Goal: Transaction & Acquisition: Purchase product/service

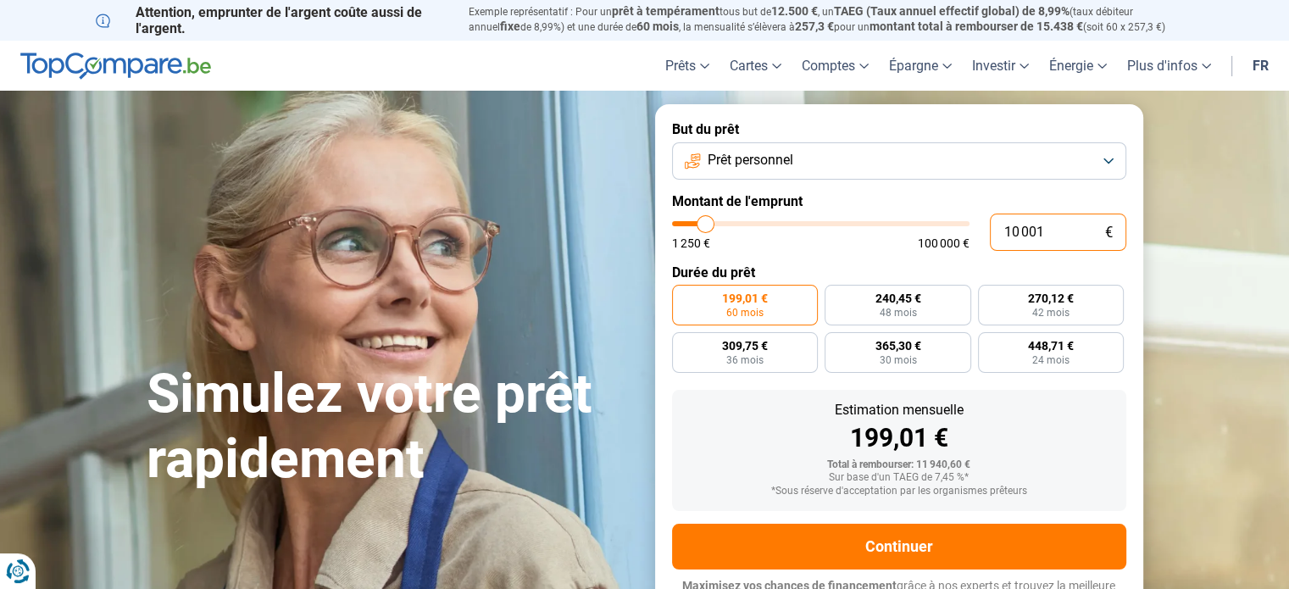
drag, startPoint x: 1041, startPoint y: 225, endPoint x: 996, endPoint y: 218, distance: 45.4
click at [996, 218] on input "10 001" at bounding box center [1058, 232] width 136 height 37
type input "3"
type input "1250"
type input "35"
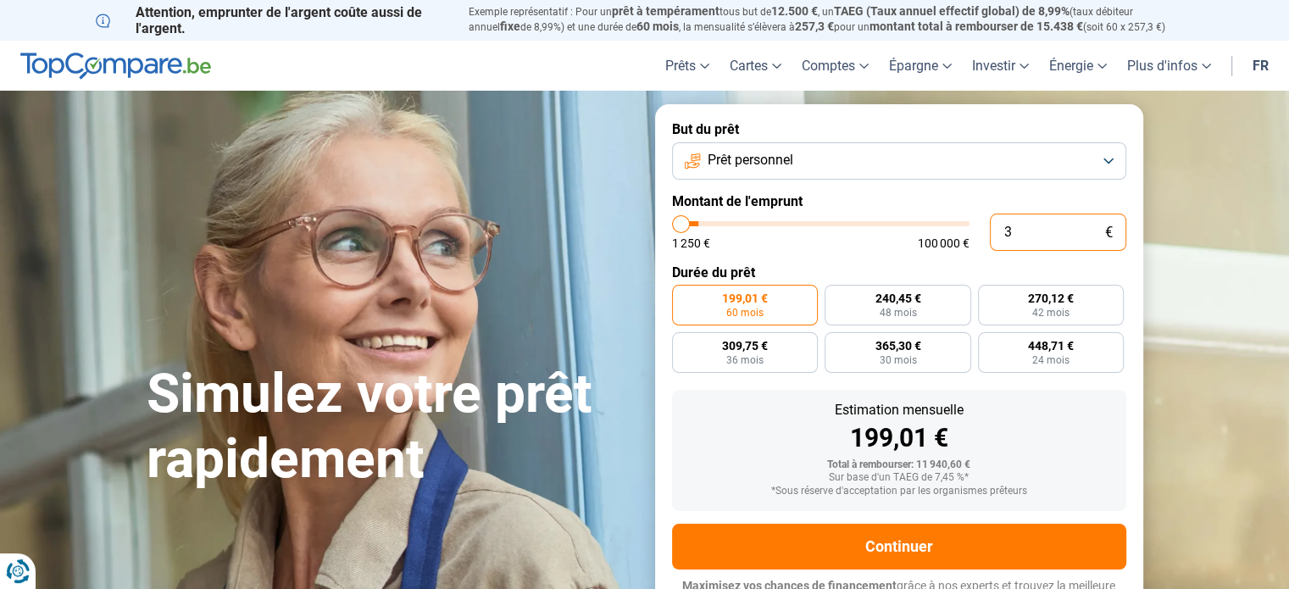
type input "1250"
type input "350"
type input "1250"
type input "3 500"
type input "3500"
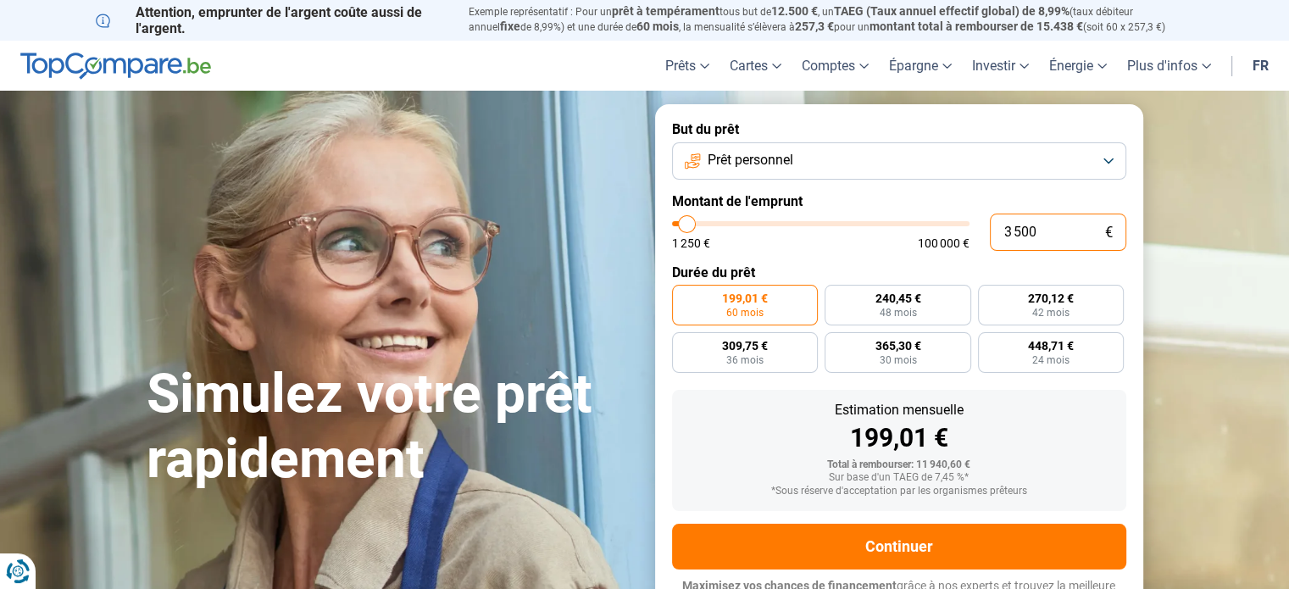
radio input "true"
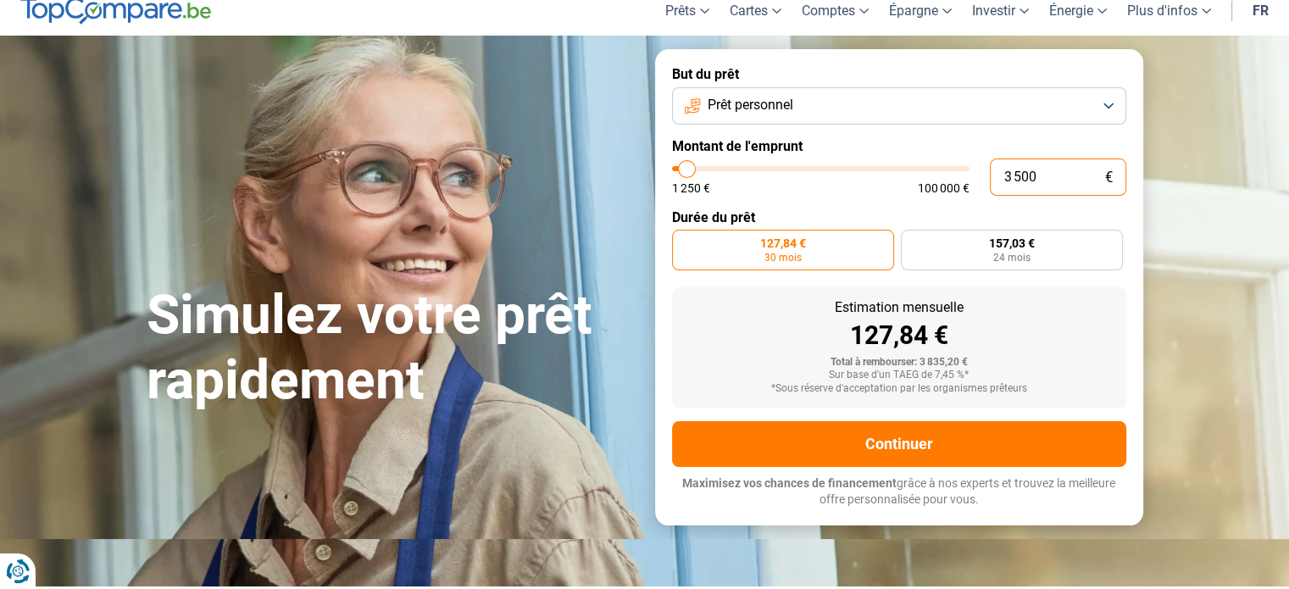
scroll to position [85, 0]
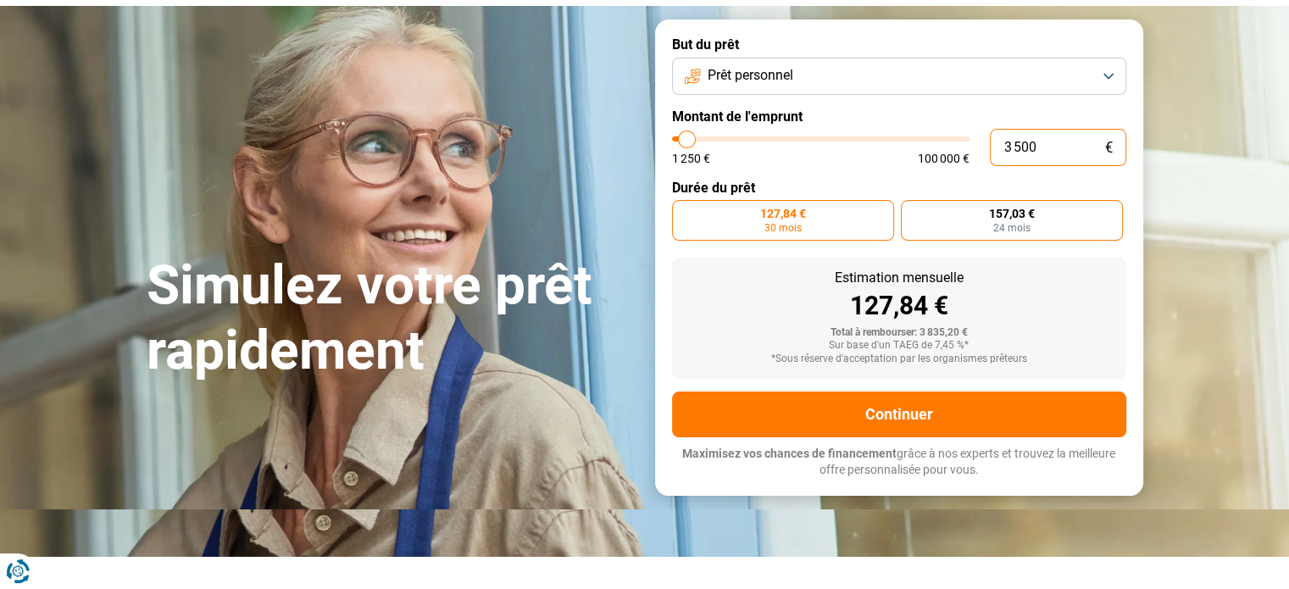
type input "3 500"
click at [998, 226] on span "24 mois" at bounding box center [1011, 228] width 37 height 10
click at [912, 211] on input "157,03 € 24 mois" at bounding box center [906, 205] width 11 height 11
radio input "true"
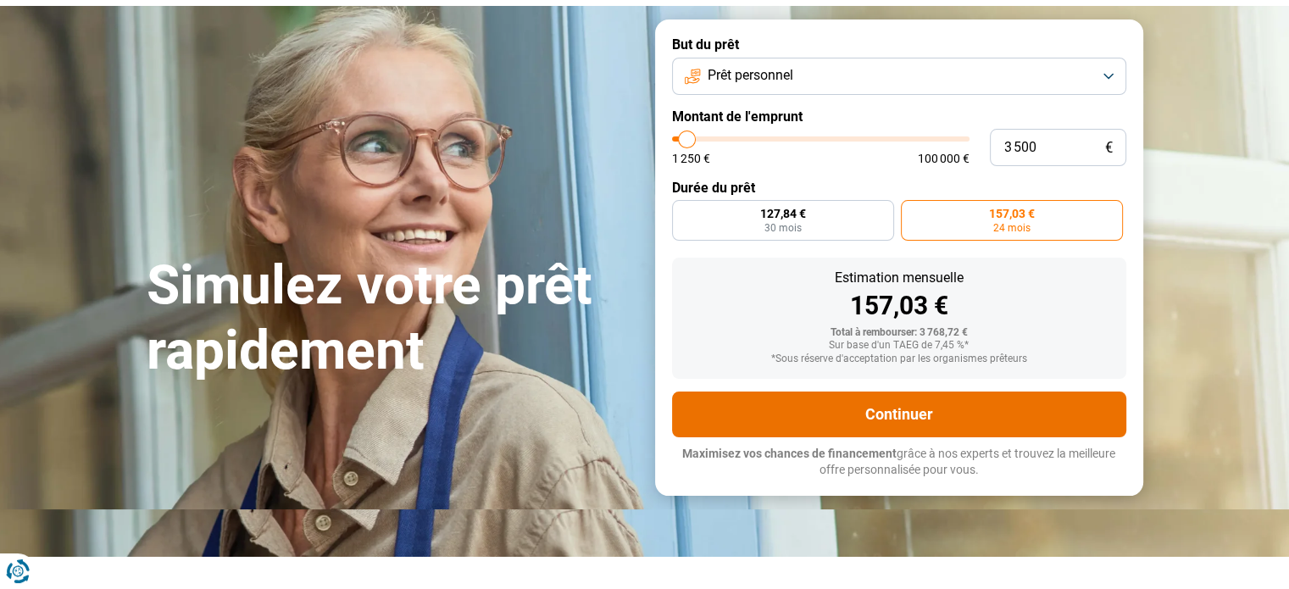
click at [997, 401] on button "Continuer" at bounding box center [899, 415] width 454 height 46
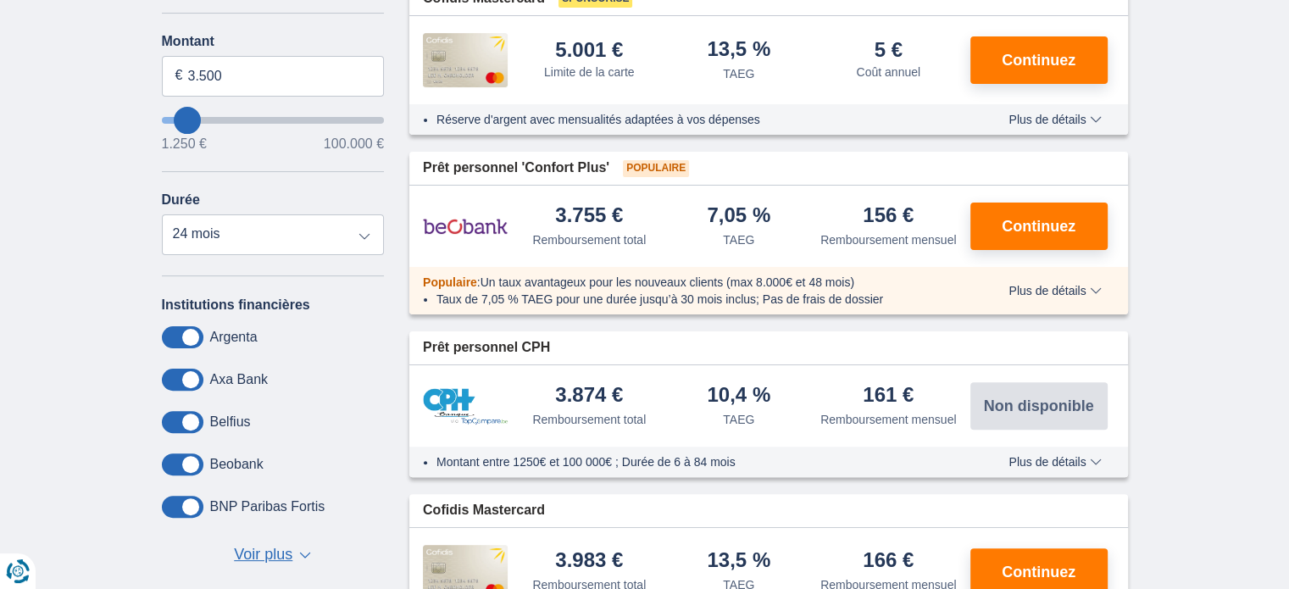
scroll to position [424, 0]
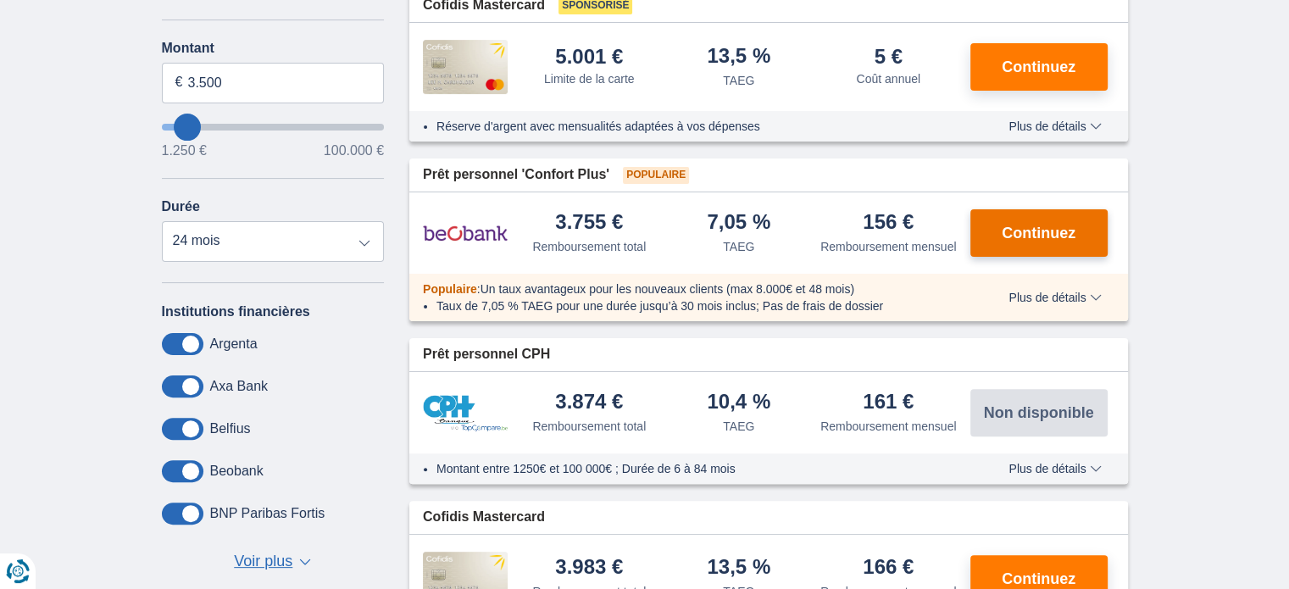
click at [1024, 237] on span "Continuez" at bounding box center [1039, 232] width 74 height 15
